Goal: Check status: Check status

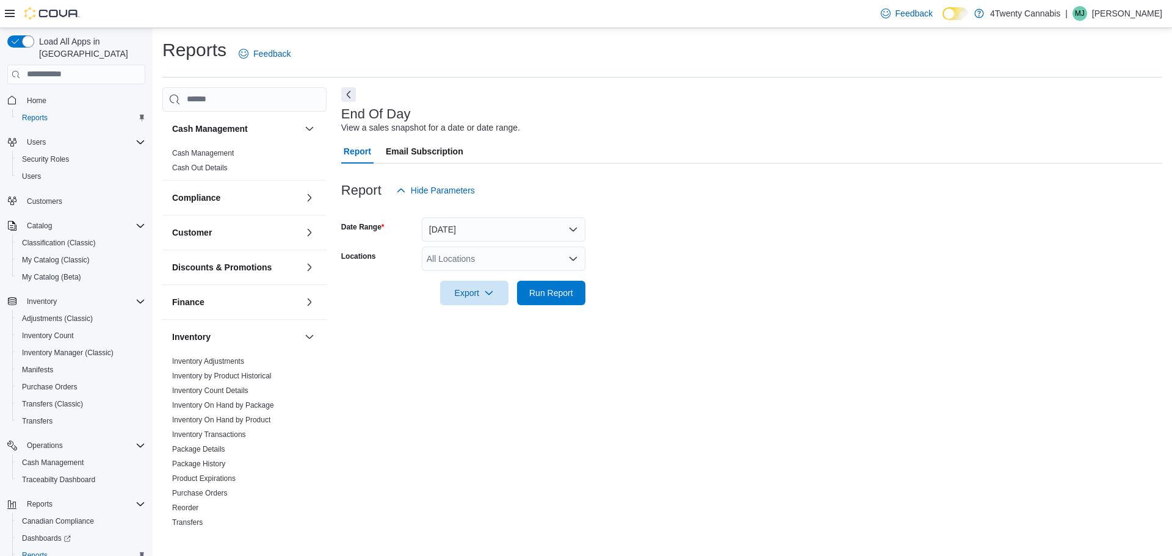
click at [546, 261] on div "All Locations" at bounding box center [504, 259] width 164 height 24
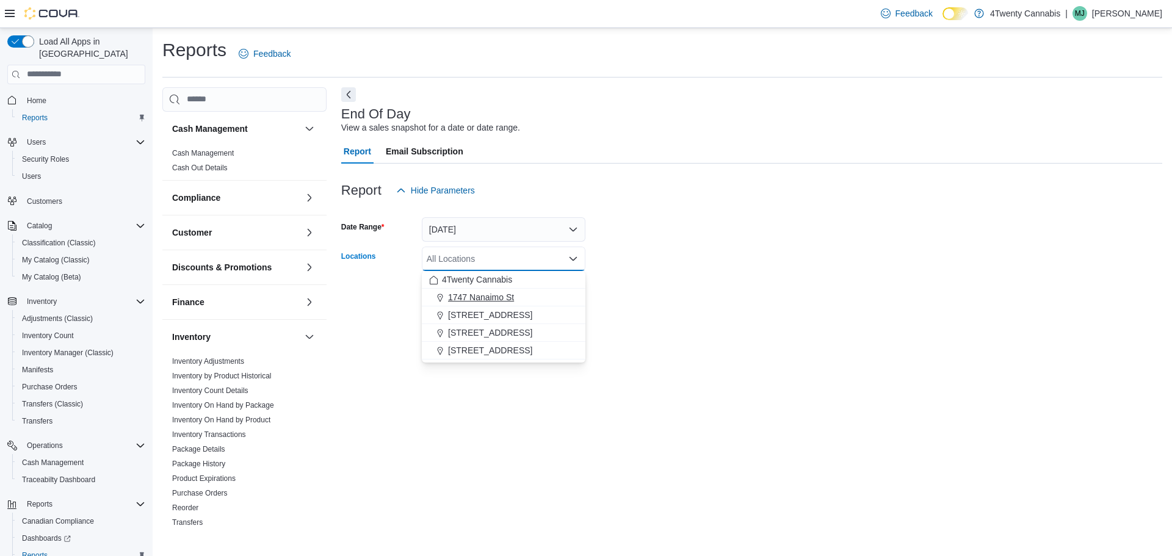
click at [517, 291] on div "1747 Nanaimo St" at bounding box center [503, 297] width 149 height 12
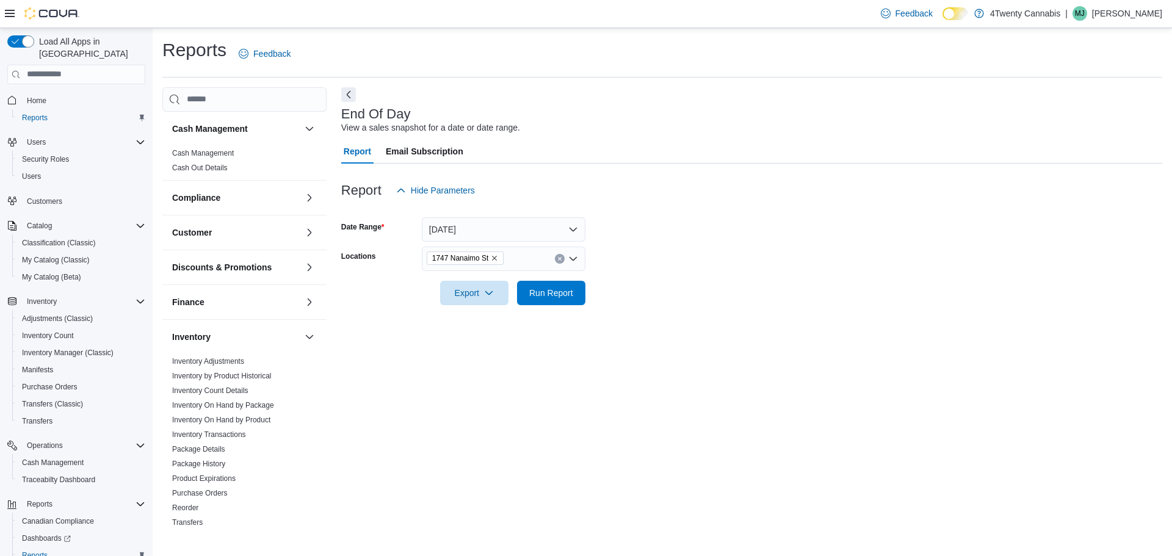
click at [645, 267] on form "Date Range [DATE] Locations [STREET_ADDRESS] Export Run Report" at bounding box center [751, 254] width 821 height 103
click at [559, 300] on span "Run Report" at bounding box center [551, 292] width 54 height 24
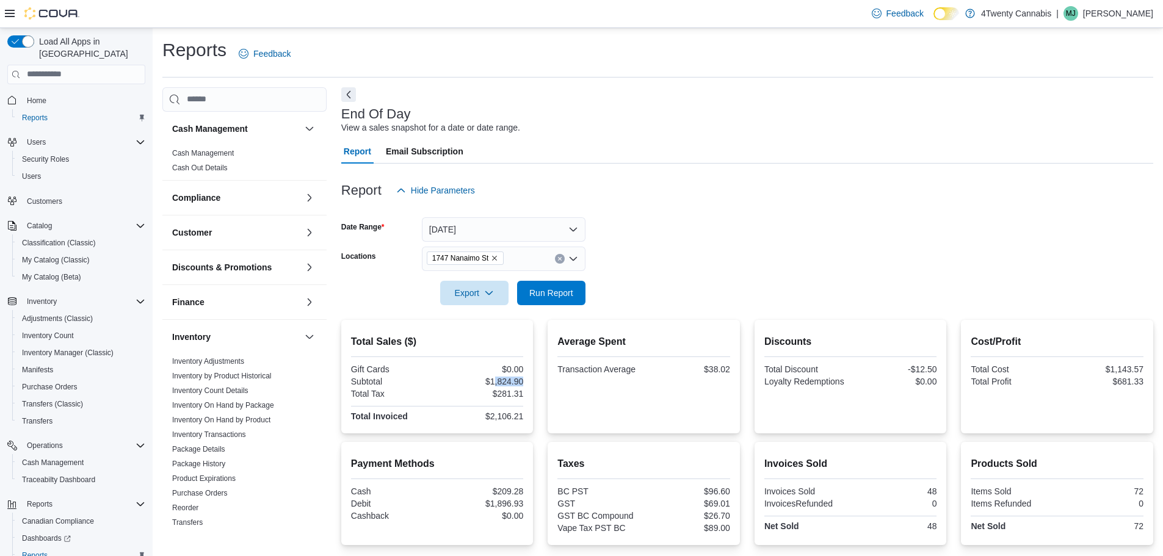
drag, startPoint x: 495, startPoint y: 382, endPoint x: 538, endPoint y: 378, distance: 43.5
click at [538, 378] on div "Total Sales ($) Gift Cards $0.00 Subtotal $1,824.90 Total Tax $281.31 Total Inv…" at bounding box center [747, 377] width 812 height 114
click at [495, 259] on icon "Remove 1747 Nanaimo St from selection in this group" at bounding box center [495, 258] width 5 height 5
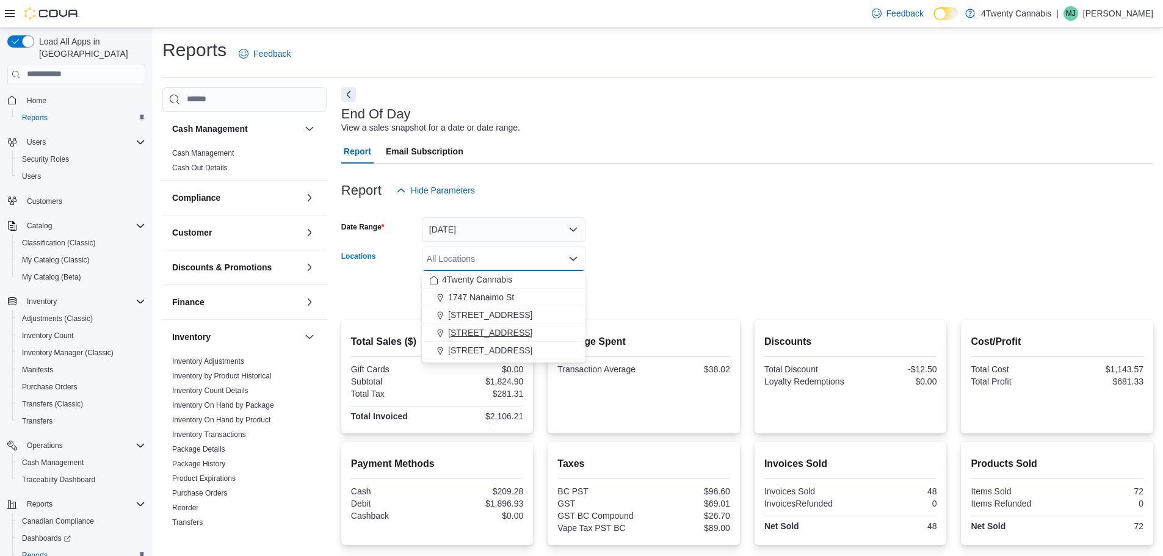
click at [488, 331] on span "[STREET_ADDRESS]" at bounding box center [490, 333] width 84 height 12
click at [725, 298] on form "Date Range [DATE] Locations [STREET_ADDRESS][GEOGRAPHIC_DATA]. Selected. [STREE…" at bounding box center [747, 254] width 812 height 103
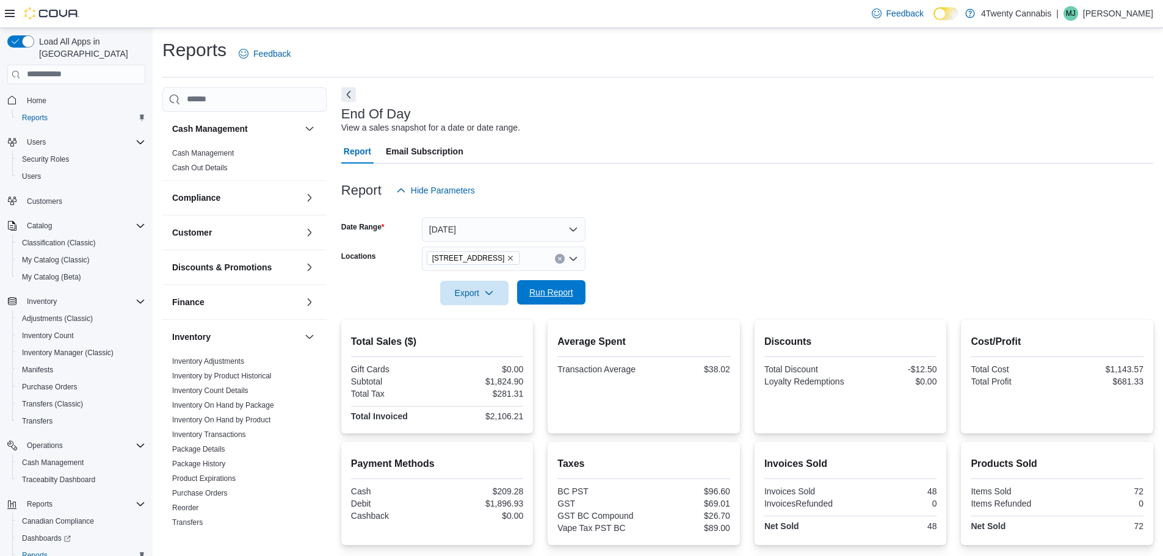
click at [560, 299] on span "Run Report" at bounding box center [551, 292] width 54 height 24
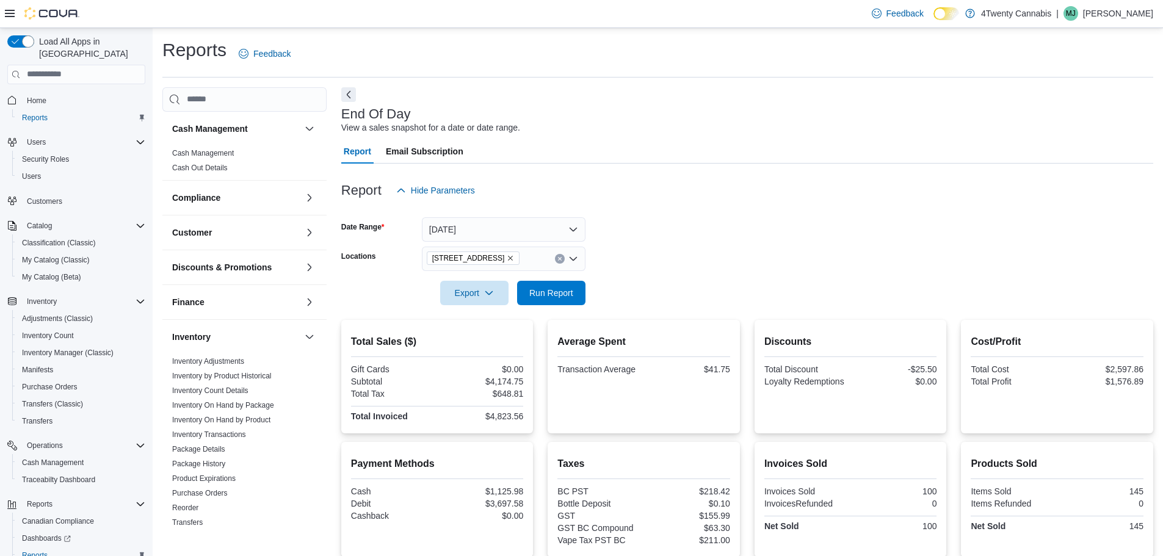
click at [509, 259] on icon "Remove 3441 Kingsway Ave from selection in this group" at bounding box center [511, 258] width 5 height 5
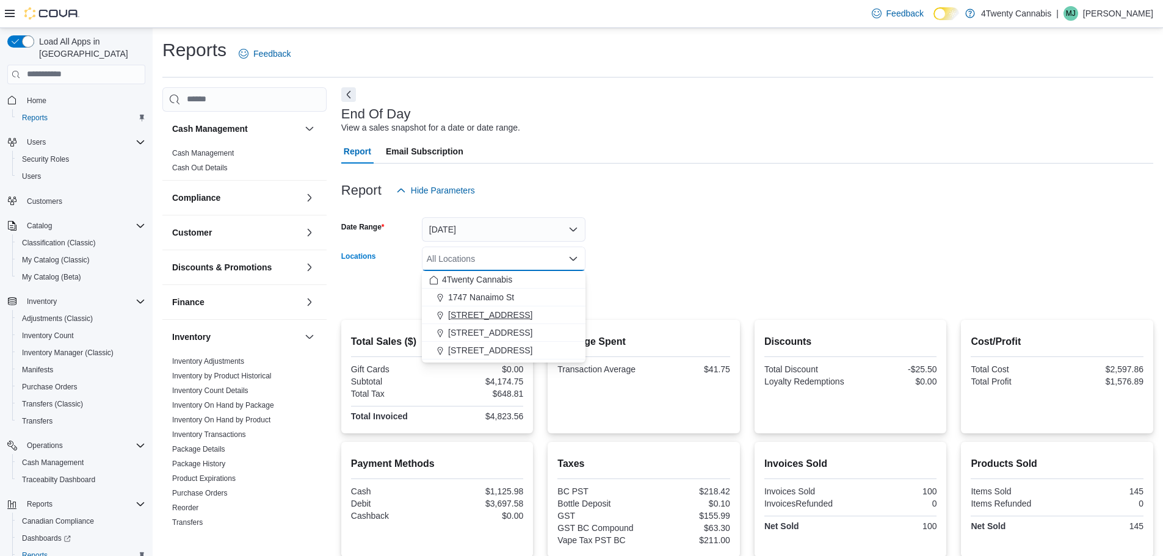
click at [465, 316] on span "[STREET_ADDRESS]" at bounding box center [490, 315] width 84 height 12
click at [676, 248] on form "Date Range [DATE] Locations [GEOGRAPHIC_DATA]. Selected. [STREET_ADDRESS]. Pres…" at bounding box center [747, 254] width 812 height 103
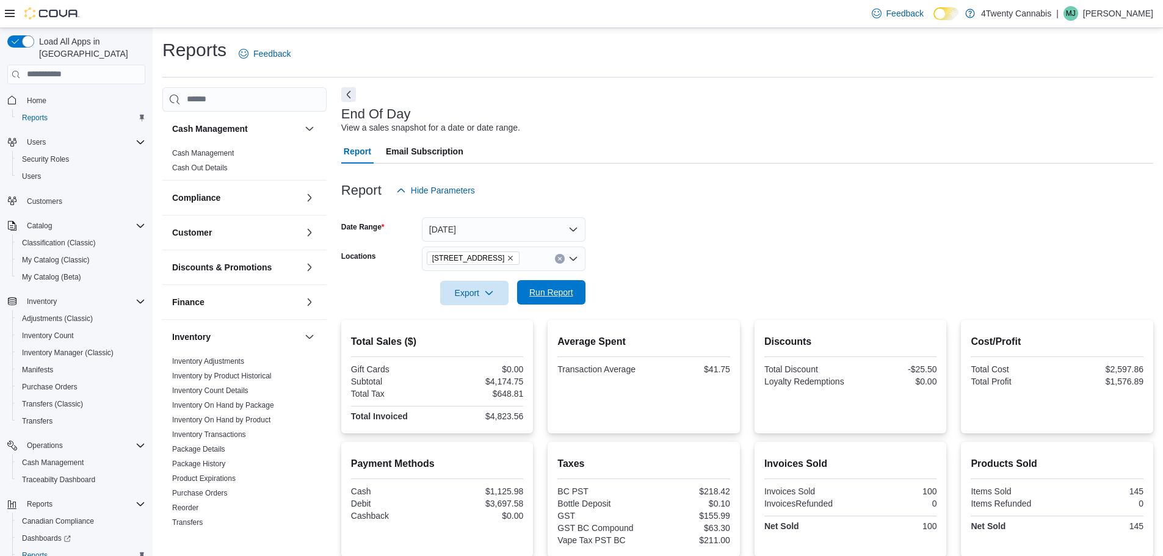
click at [563, 285] on span "Run Report" at bounding box center [551, 292] width 54 height 24
click at [507, 258] on icon "Remove 2426 200 Street from selection in this group" at bounding box center [510, 258] width 7 height 7
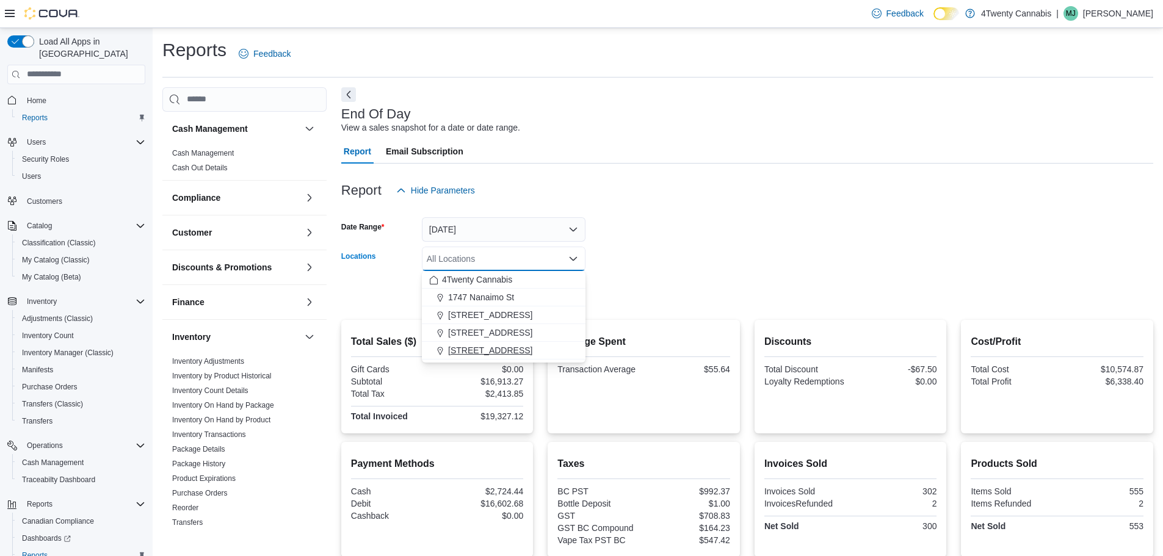
drag, startPoint x: 488, startPoint y: 358, endPoint x: 490, endPoint y: 350, distance: 8.0
click at [488, 358] on button "[STREET_ADDRESS]" at bounding box center [504, 351] width 164 height 18
click at [659, 281] on form "Date Range [DATE] Locations [STREET_ADDRESS] Selected. [STREET_ADDRESS] Press B…" at bounding box center [747, 254] width 812 height 103
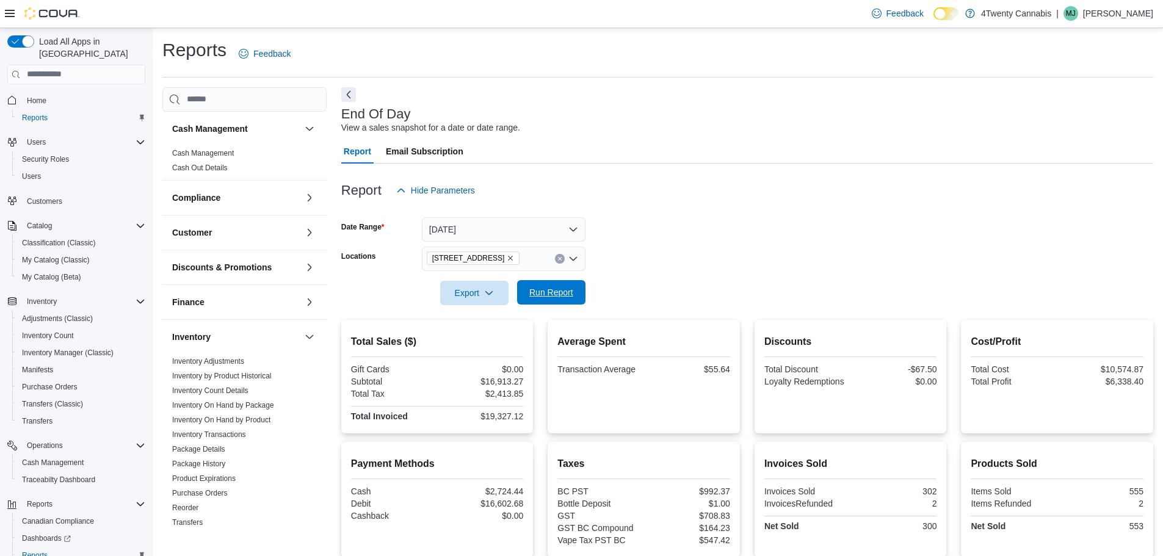
click at [559, 291] on span "Run Report" at bounding box center [551, 292] width 44 height 12
click at [639, 251] on form "Date Range [DATE] Locations [STREET_ADDRESS] Export Run Report" at bounding box center [747, 254] width 812 height 103
click at [507, 255] on icon "Remove 7389 River Rd from selection in this group" at bounding box center [510, 258] width 7 height 7
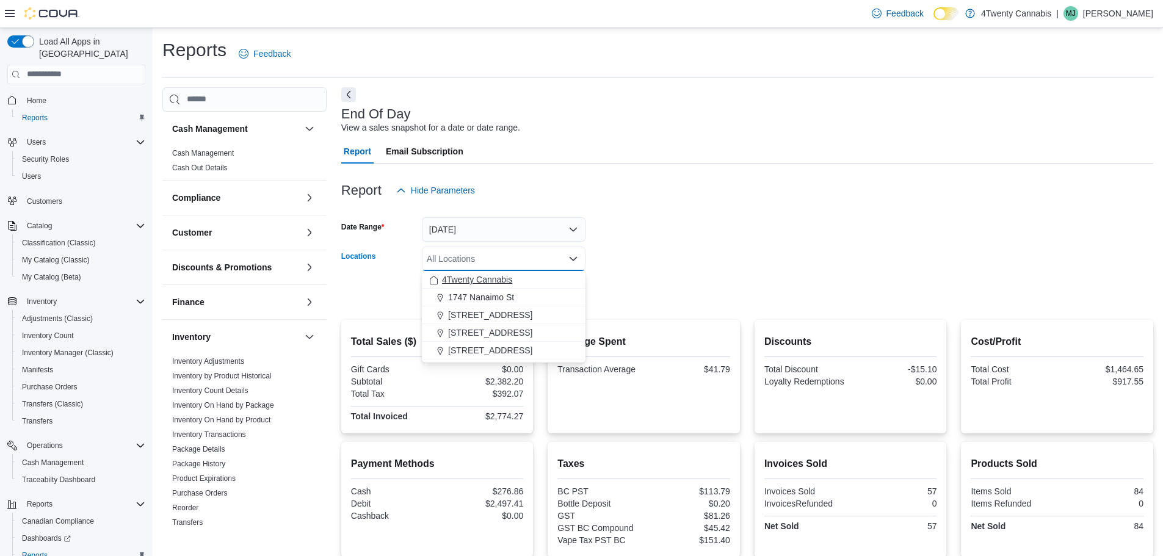
click at [483, 282] on span "4Twenty Cannabis" at bounding box center [477, 279] width 70 height 12
click at [725, 259] on form "Date Range [DATE] Locations 4Twenty Cannabis Combo box. Selected. 4Twenty Canna…" at bounding box center [747, 254] width 812 height 103
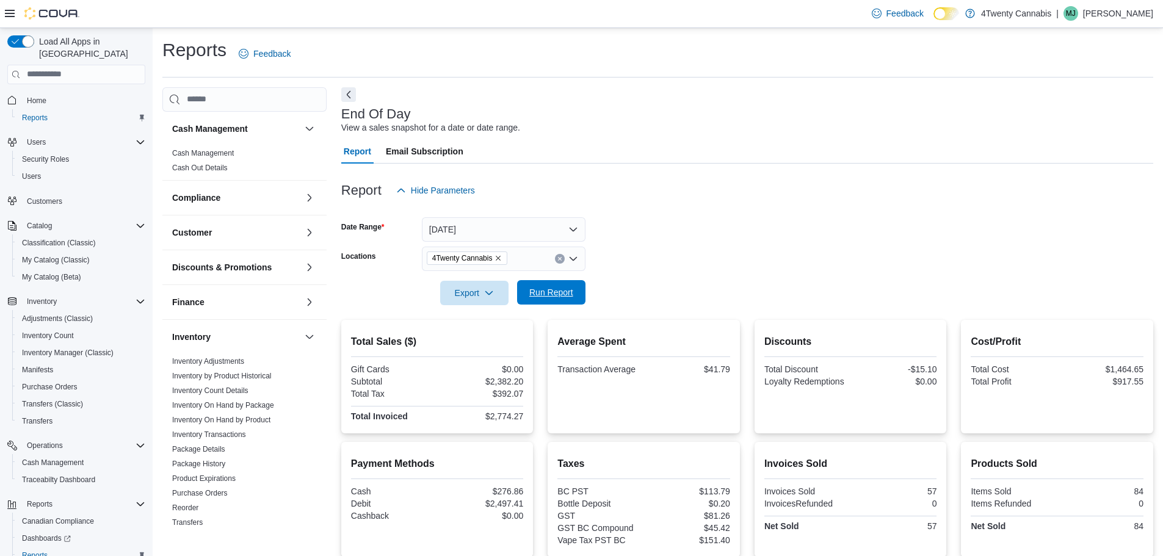
click at [554, 283] on span "Run Report" at bounding box center [551, 292] width 54 height 24
click at [491, 227] on button "[DATE]" at bounding box center [504, 229] width 164 height 24
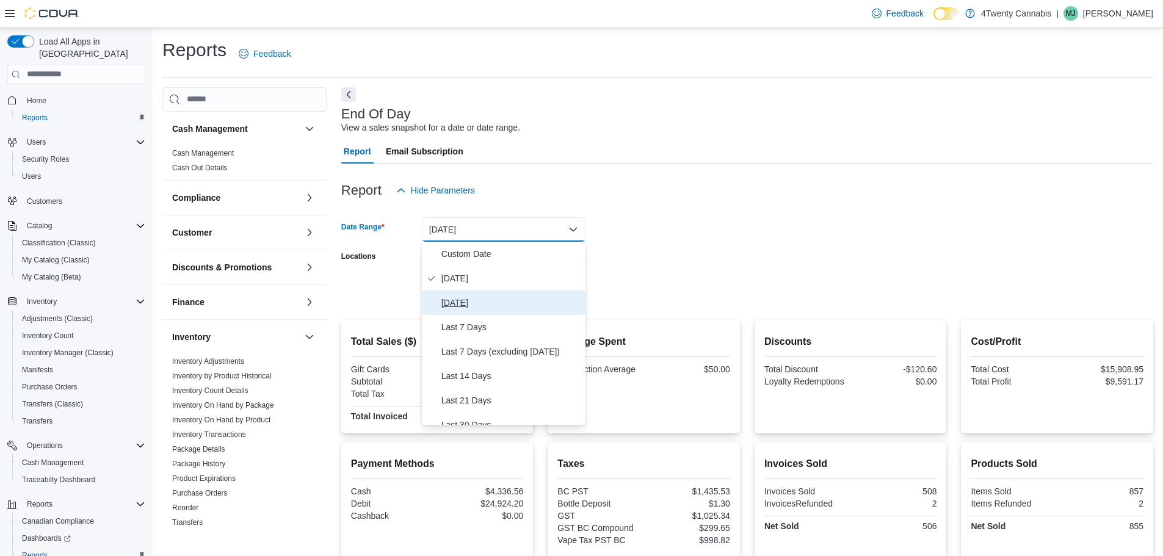
click at [467, 299] on span "[DATE]" at bounding box center [510, 302] width 139 height 15
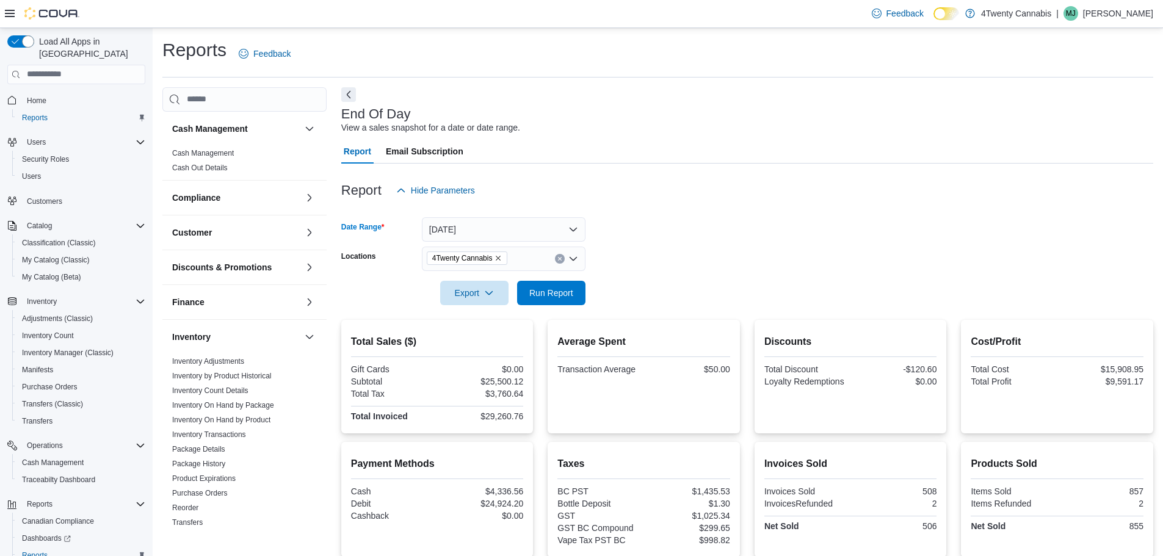
drag, startPoint x: 637, startPoint y: 260, endPoint x: 615, endPoint y: 263, distance: 22.8
click at [638, 260] on form "Date Range [DATE] Locations 4Twenty Cannabis Export Run Report" at bounding box center [747, 254] width 812 height 103
click at [548, 290] on span "Run Report" at bounding box center [551, 292] width 44 height 12
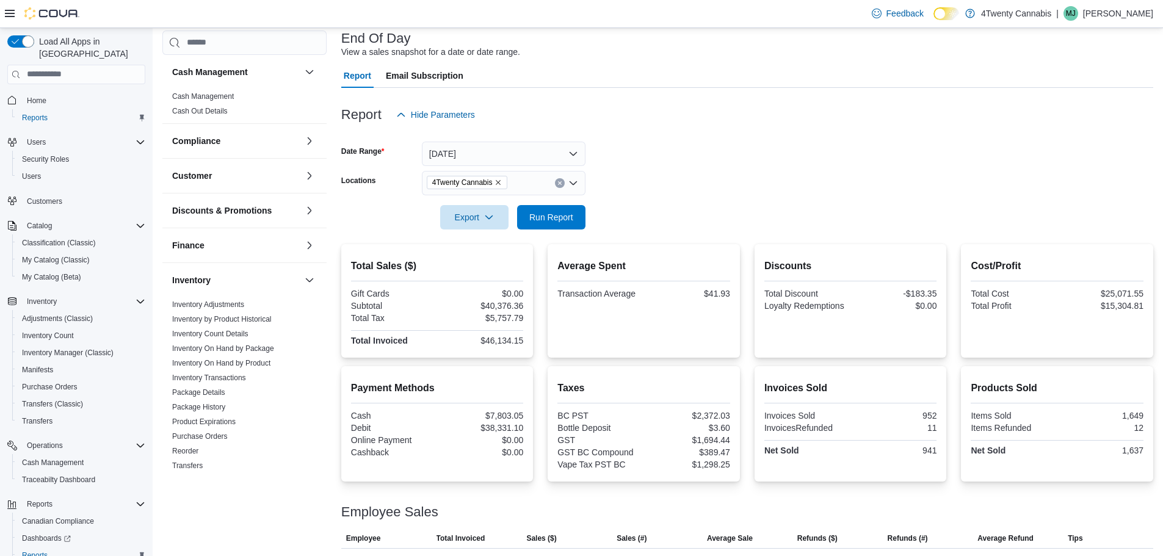
scroll to position [102, 0]
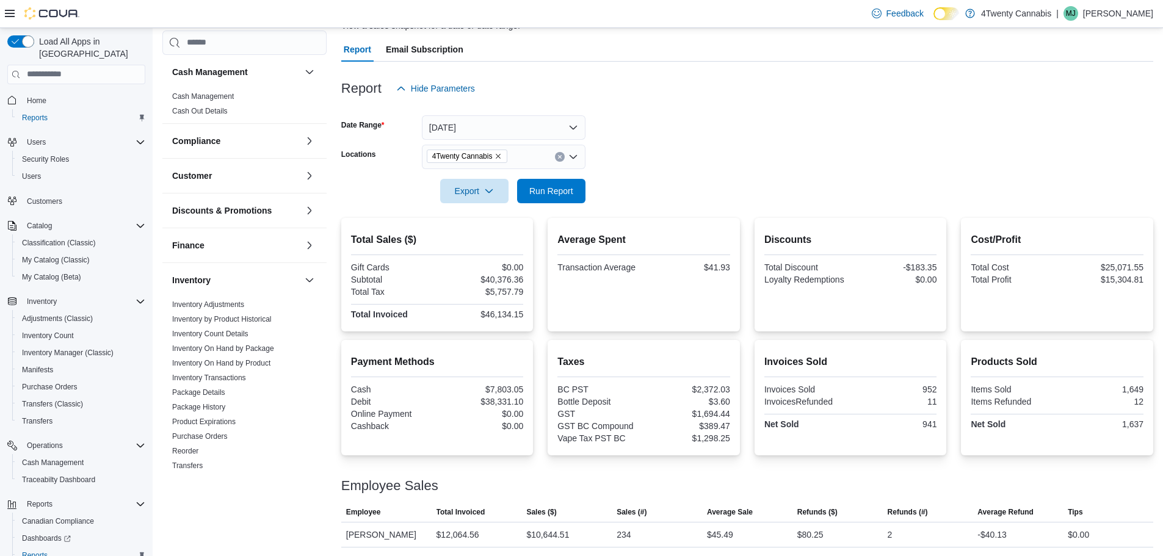
click at [715, 151] on form "Date Range [DATE] Locations 4Twenty Cannabis Export Run Report" at bounding box center [747, 152] width 812 height 103
drag, startPoint x: 504, startPoint y: 269, endPoint x: 527, endPoint y: 303, distance: 41.2
click at [527, 303] on div "Total Sales ($) Gift Cards $0.00 Subtotal $40,376.36 Total Tax $5,757.79 Total …" at bounding box center [437, 275] width 192 height 114
drag, startPoint x: 534, startPoint y: 299, endPoint x: 501, endPoint y: 260, distance: 50.7
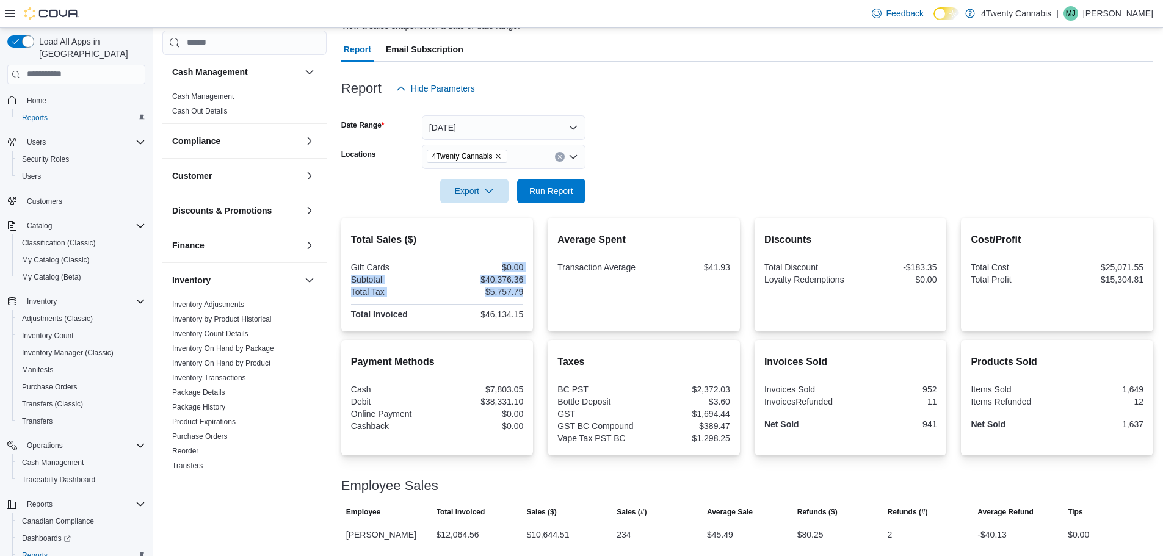
click at [501, 260] on div "Total Sales ($) Gift Cards $0.00 Subtotal $40,376.36 Total Tax $5,757.79 Total …" at bounding box center [437, 275] width 192 height 114
click at [501, 260] on div "Total Sales ($) Gift Cards $0.00 Subtotal $40,376.36 Total Tax $5,757.79 Total …" at bounding box center [437, 277] width 173 height 89
drag, startPoint x: 353, startPoint y: 267, endPoint x: 534, endPoint y: 291, distance: 181.7
click at [534, 291] on div "Total Sales ($) Gift Cards $0.00 Subtotal $40,376.36 Total Tax $5,757.79 Total …" at bounding box center [437, 275] width 192 height 114
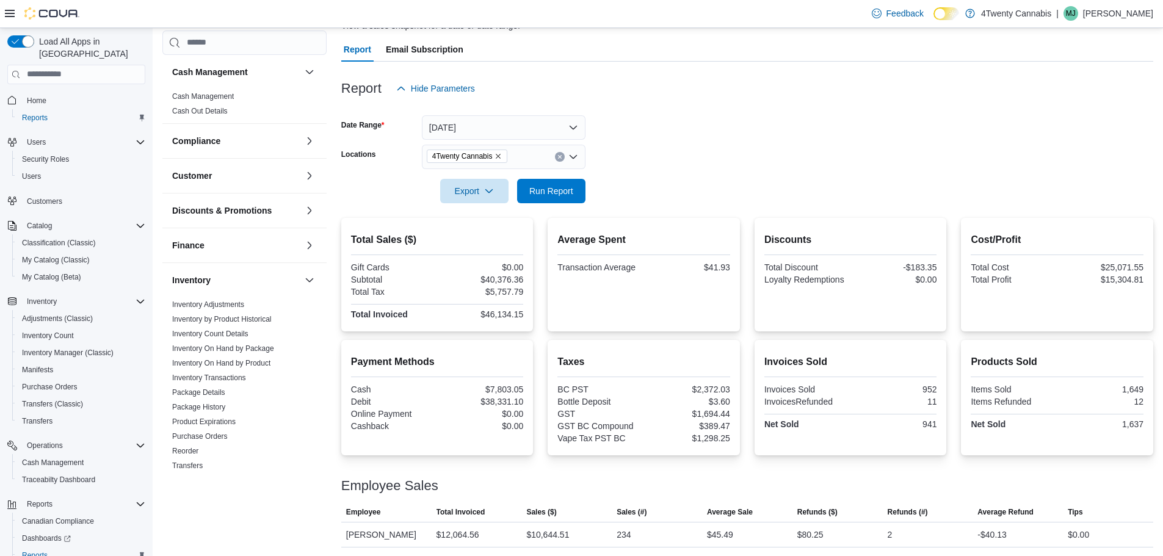
click at [498, 154] on icon "Remove 4Twenty Cannabis from selection in this group" at bounding box center [497, 156] width 7 height 7
click at [679, 186] on form "Date Range [DATE] Locations All Locations Export Run Report" at bounding box center [747, 152] width 812 height 103
click at [569, 154] on icon "Open list of options" at bounding box center [573, 157] width 10 height 10
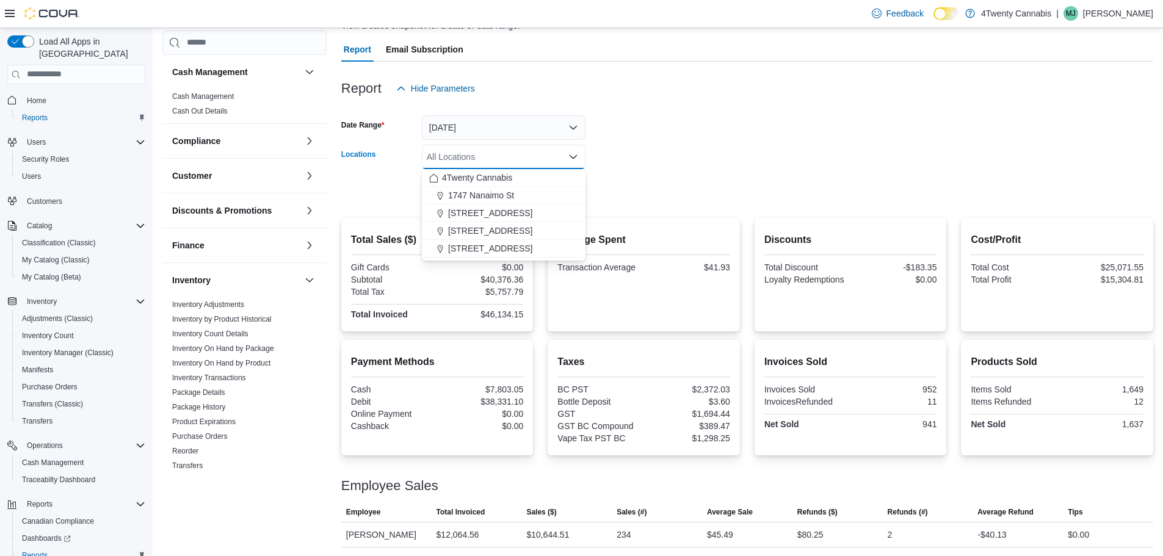
click at [673, 183] on form "Date Range [DATE] Locations All Locations Combo box. Selected. Combo box input.…" at bounding box center [747, 152] width 812 height 103
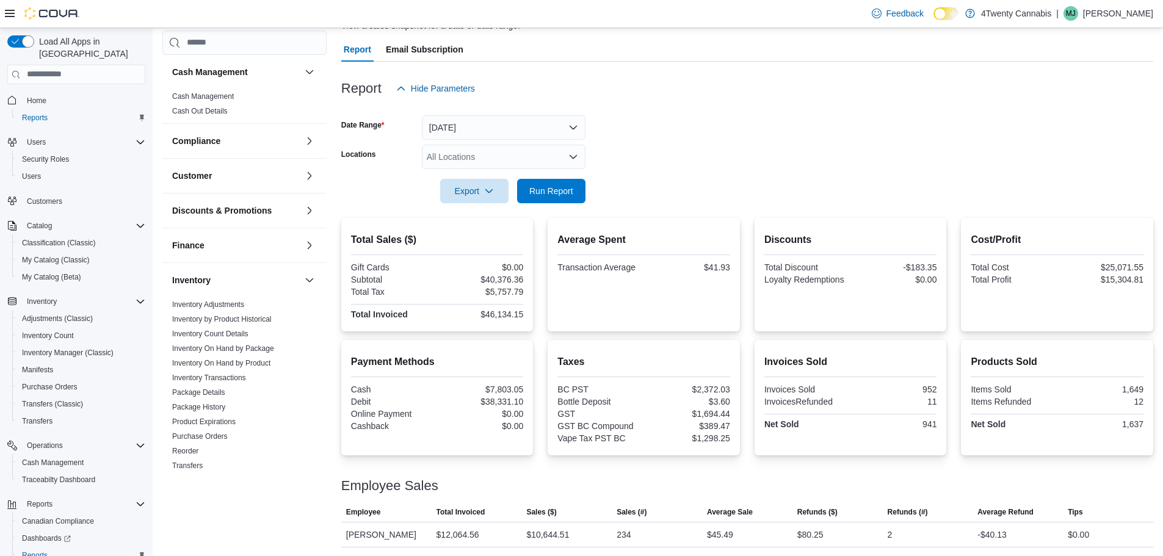
scroll to position [0, 0]
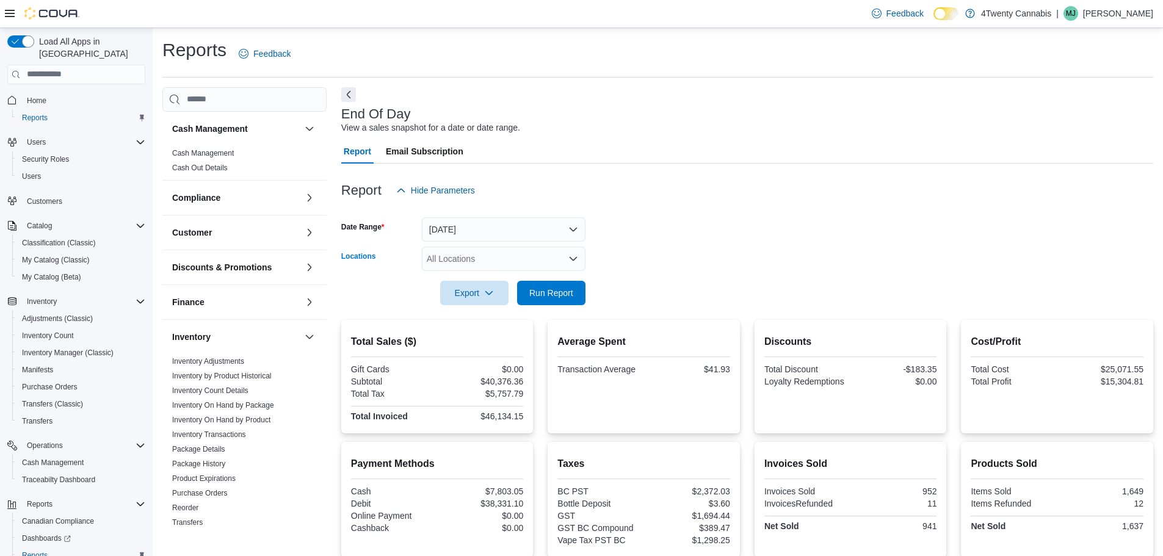
click at [494, 258] on div "All Locations" at bounding box center [504, 259] width 164 height 24
click at [766, 255] on form "Date Range [DATE] Locations All Locations Export Run Report" at bounding box center [747, 254] width 812 height 103
click at [494, 255] on div "All Locations" at bounding box center [504, 259] width 164 height 24
click at [668, 252] on form "Date Range [DATE] Locations All Locations Export Run Report" at bounding box center [747, 254] width 812 height 103
